Goal: Information Seeking & Learning: Learn about a topic

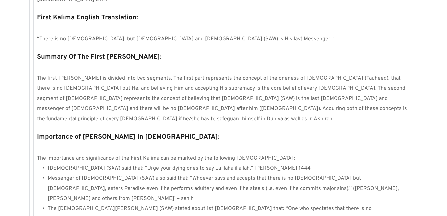
scroll to position [406, 0]
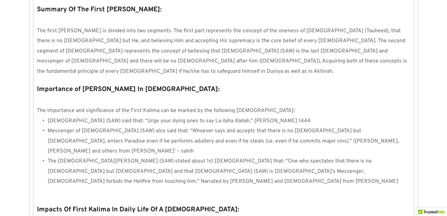
click at [363, 96] on p at bounding box center [223, 101] width 373 height 10
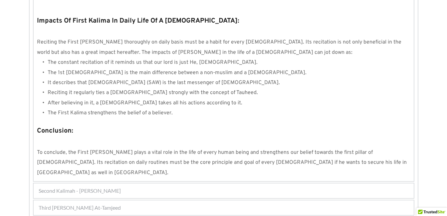
scroll to position [639, 0]
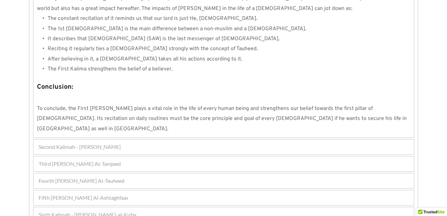
click at [220, 174] on div "Fourth Kalimah - Kalimah At-Tauheed" at bounding box center [224, 181] width 380 height 15
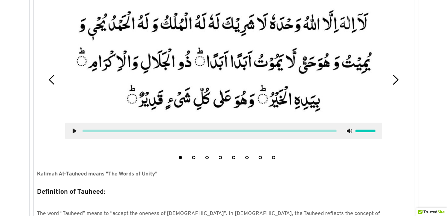
scroll to position [213, 0]
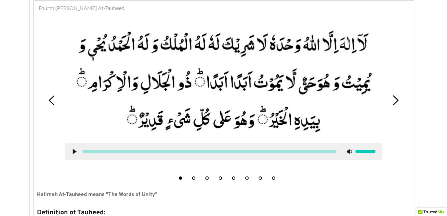
click at [234, 178] on button "5" at bounding box center [233, 178] width 3 height 3
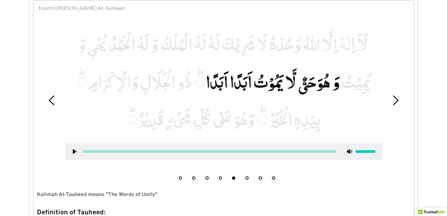
click at [74, 153] on use at bounding box center [75, 151] width 4 height 5
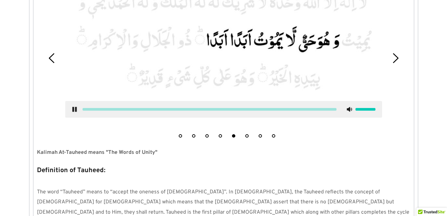
scroll to position [266, 0]
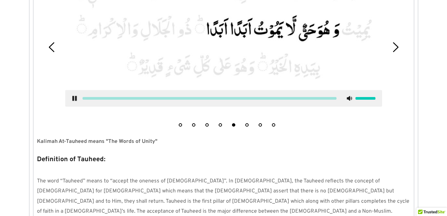
click at [73, 96] on use at bounding box center [74, 98] width 4 height 5
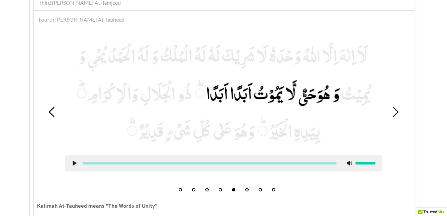
scroll to position [199, 0]
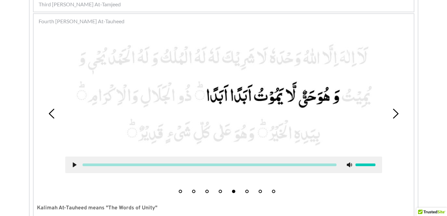
click at [245, 192] on button "6" at bounding box center [246, 191] width 3 height 3
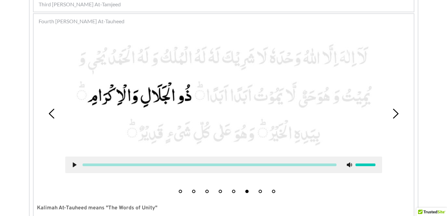
click at [73, 166] on icon at bounding box center [74, 164] width 5 height 5
click at [74, 164] on icon at bounding box center [74, 164] width 5 height 5
click at [74, 164] on use at bounding box center [75, 165] width 4 height 5
click at [74, 164] on icon at bounding box center [74, 164] width 5 height 5
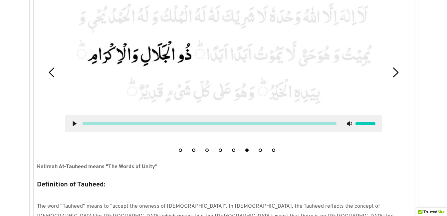
scroll to position [239, 0]
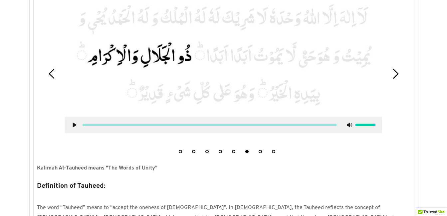
click at [261, 152] on button "7" at bounding box center [259, 151] width 3 height 3
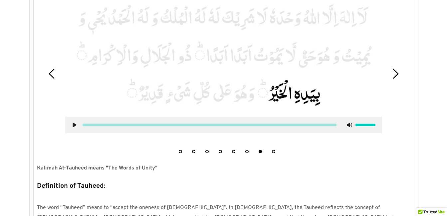
click at [76, 125] on use at bounding box center [75, 125] width 4 height 5
click at [76, 127] on use at bounding box center [74, 125] width 4 height 5
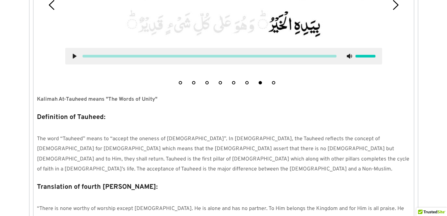
scroll to position [306, 0]
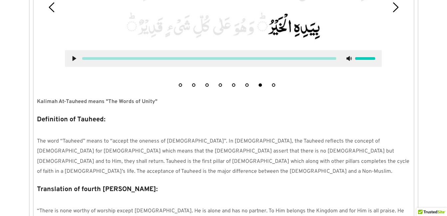
click at [74, 57] on use at bounding box center [74, 58] width 4 height 5
click at [148, 104] on strong "Kalimah At-Tauheed means "The Words of Unity"" at bounding box center [97, 101] width 120 height 7
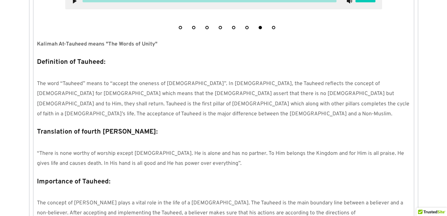
scroll to position [372, 0]
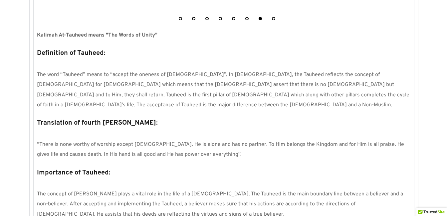
click at [180, 52] on p "Definition of Tauheed:" at bounding box center [223, 53] width 373 height 13
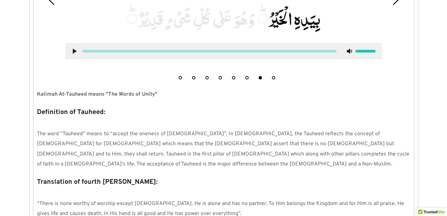
scroll to position [306, 0]
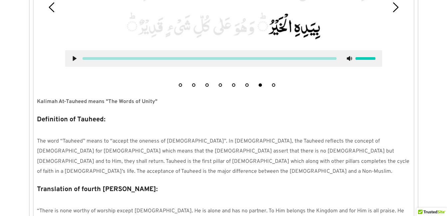
click at [76, 58] on icon at bounding box center [74, 58] width 5 height 5
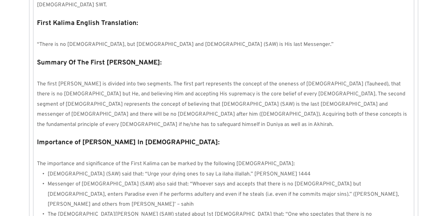
click at [268, 57] on p "Summary Of The First Kalima Tayyab:" at bounding box center [223, 63] width 373 height 13
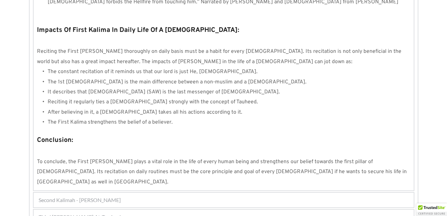
scroll to position [546, 0]
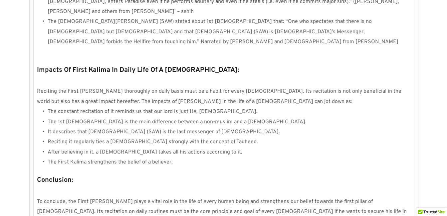
click at [288, 147] on li "After believing in it, a Muslim takes all his actions according to it." at bounding box center [229, 152] width 363 height 10
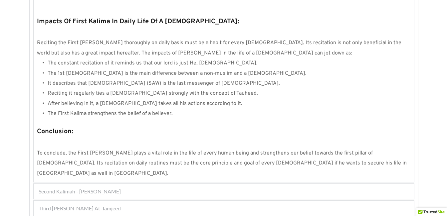
scroll to position [639, 0]
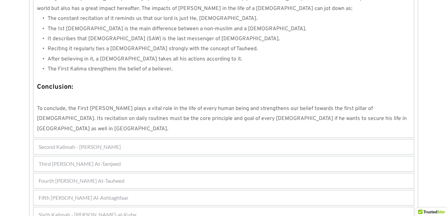
click at [192, 208] on div "Sixth Kalimah - Kalimah Radd-al-Kufar" at bounding box center [224, 215] width 380 height 15
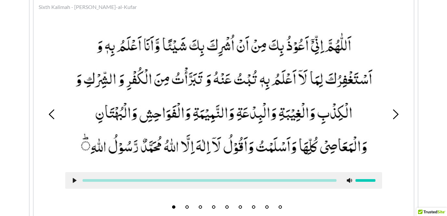
scroll to position [246, 0]
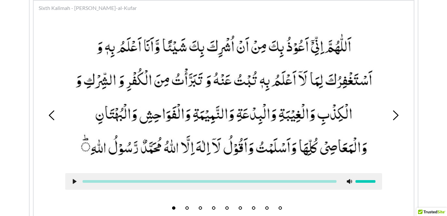
click at [187, 207] on button "2" at bounding box center [186, 208] width 3 height 3
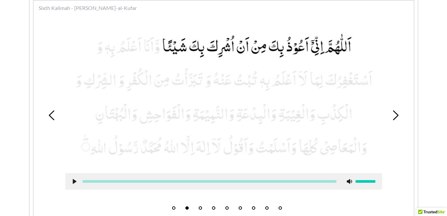
click at [75, 180] on icon at bounding box center [74, 181] width 5 height 5
click at [76, 179] on icon at bounding box center [74, 181] width 5 height 5
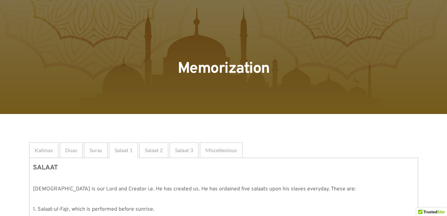
click at [268, 76] on span "Memorization" at bounding box center [224, 69] width 92 height 20
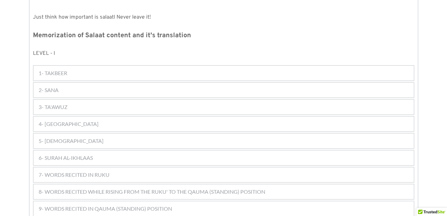
scroll to position [378, 0]
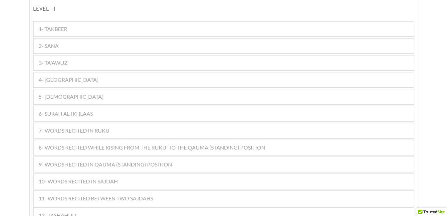
click at [163, 191] on div "11- WORDS RECITED BETWEEN TWO SAJDAHS" at bounding box center [224, 198] width 380 height 15
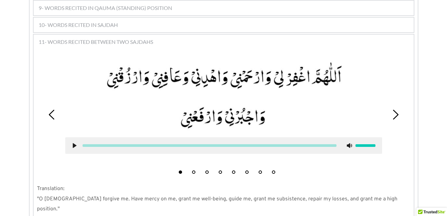
scroll to position [537, 0]
